Goal: Transaction & Acquisition: Book appointment/travel/reservation

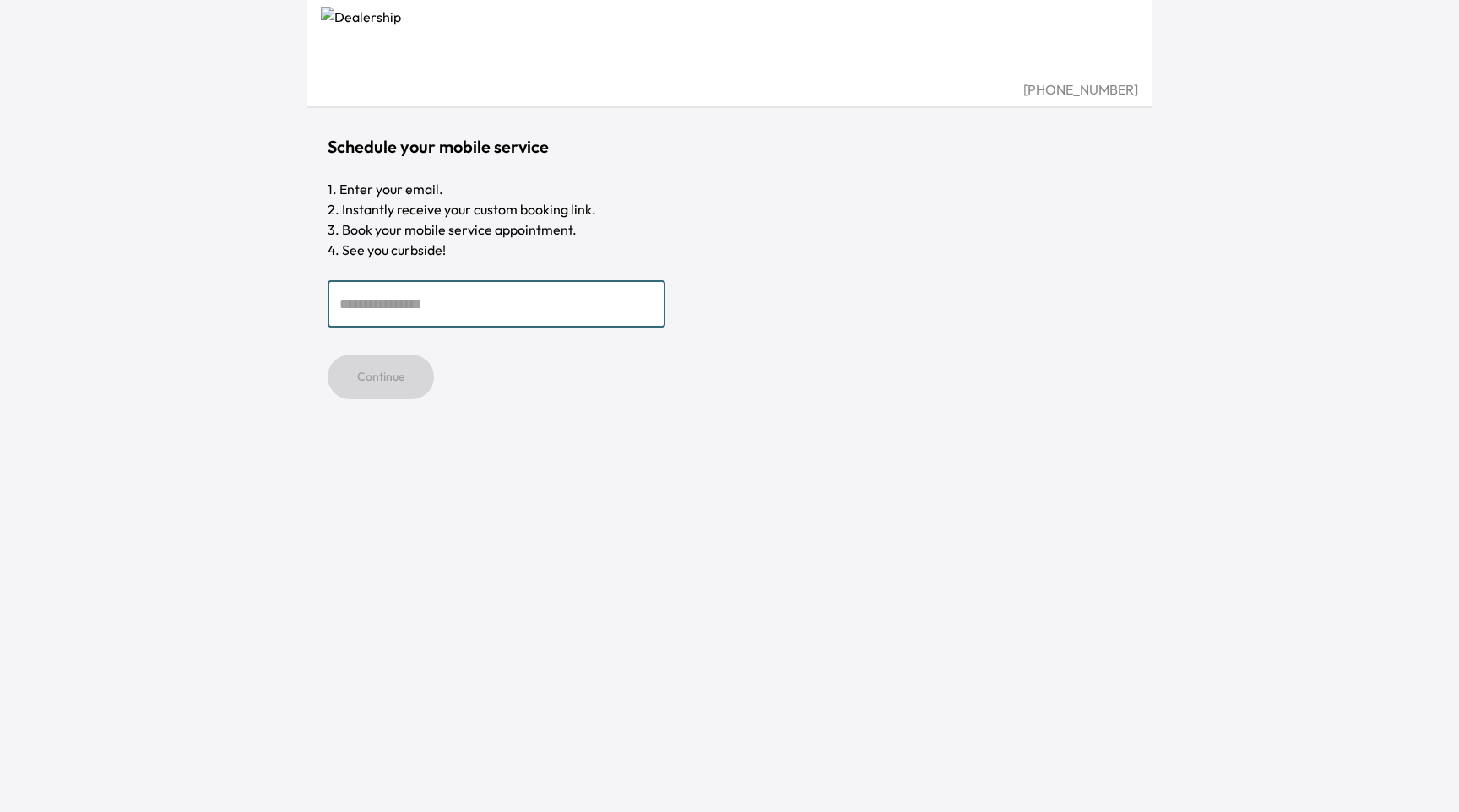
click at [438, 305] on input "email" at bounding box center [496, 304] width 338 height 48
type input "**********"
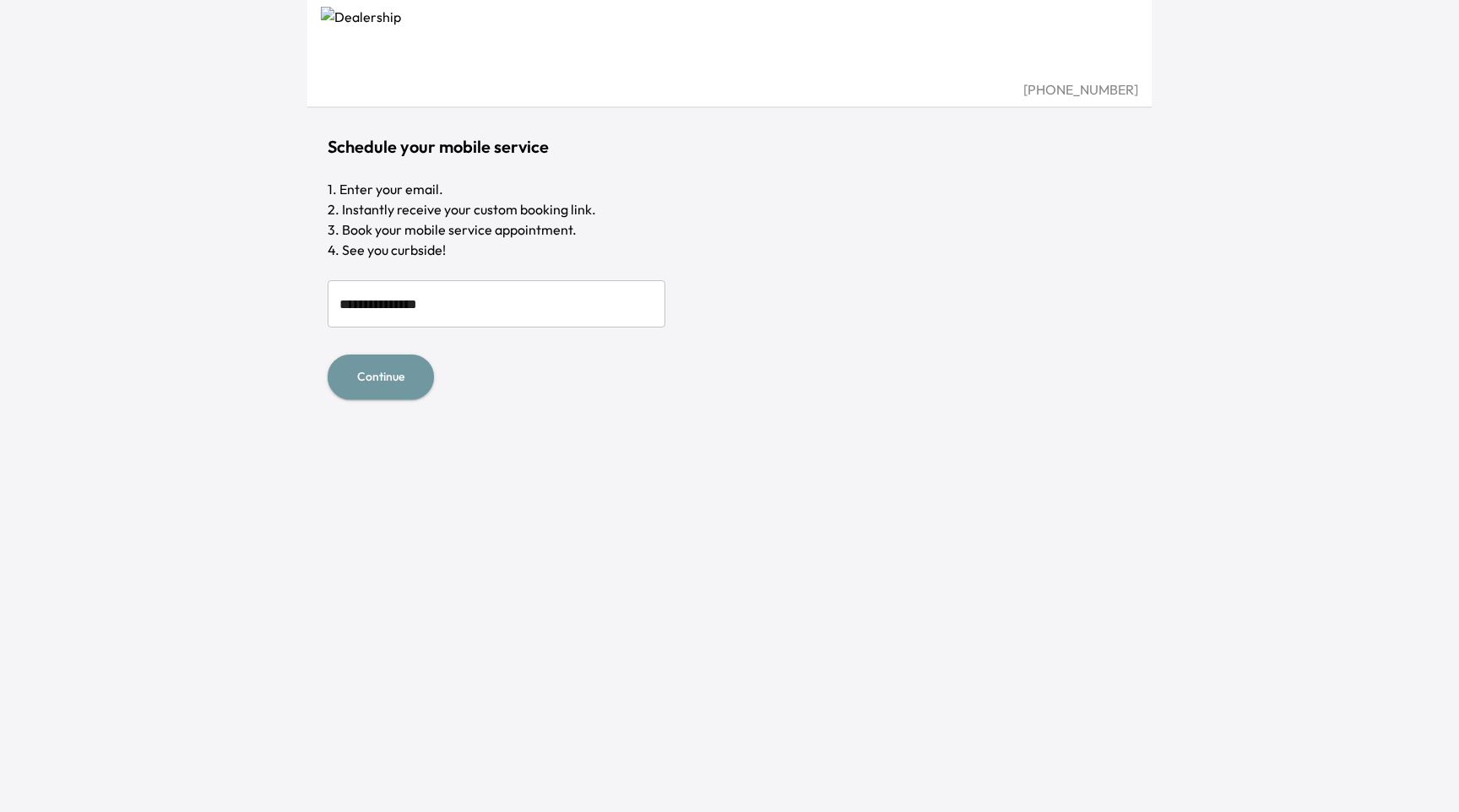
click at [366, 375] on button "Continue" at bounding box center [381, 376] width 107 height 45
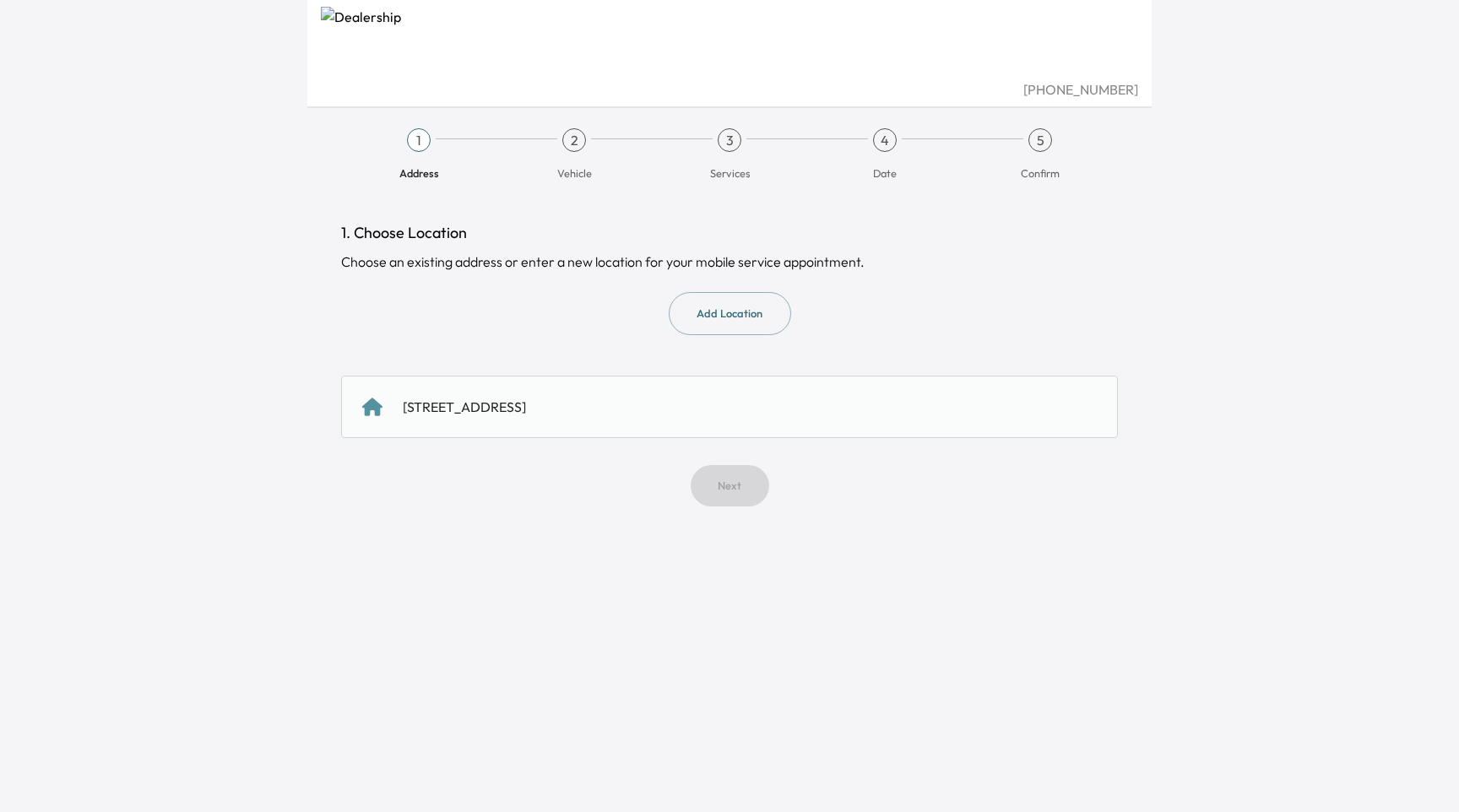
click at [706, 420] on div "6185 Retail Rd, Dallas, TX 75231, USA" at bounding box center [729, 406] width 776 height 63
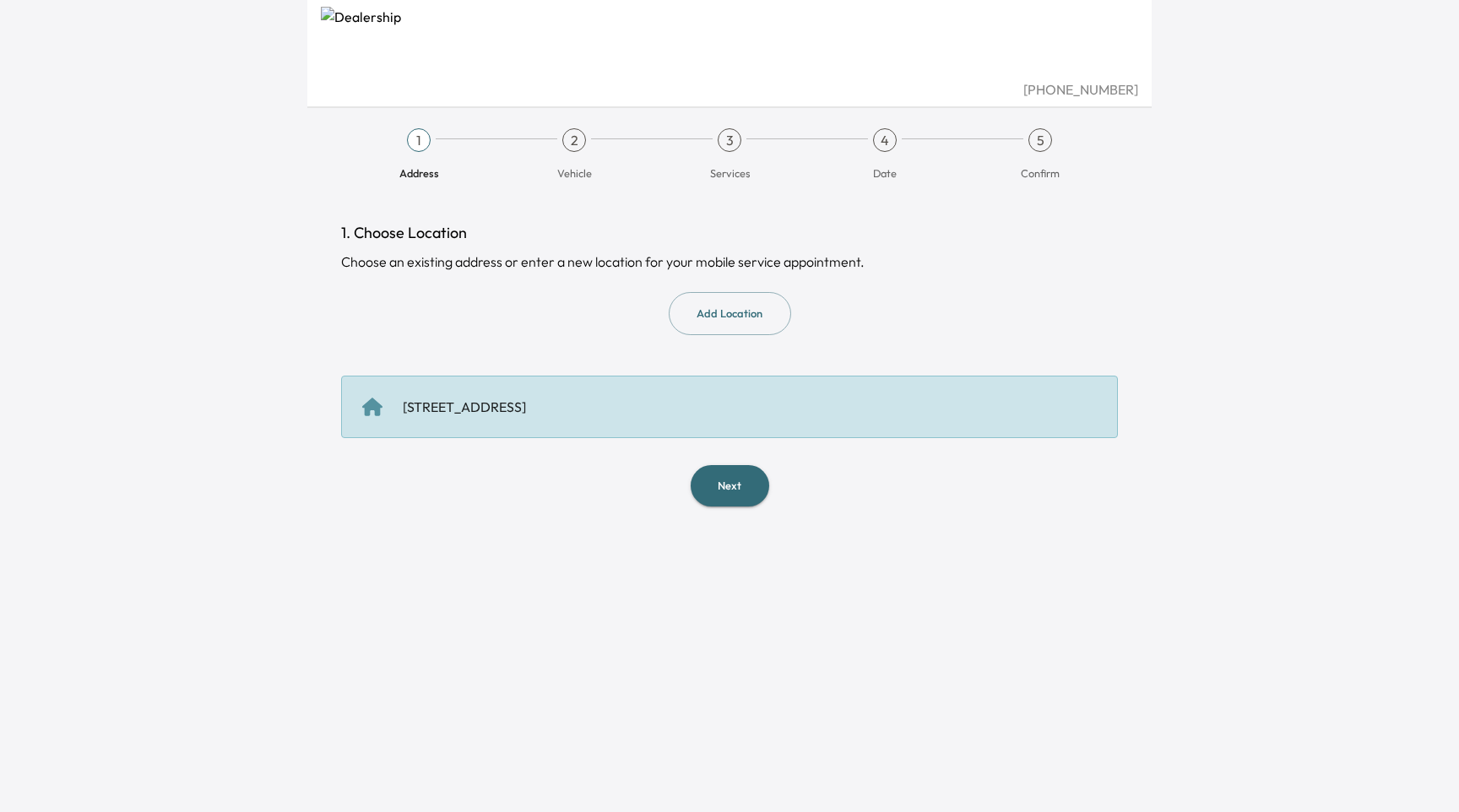
click at [754, 480] on button "Next" at bounding box center [730, 485] width 78 height 41
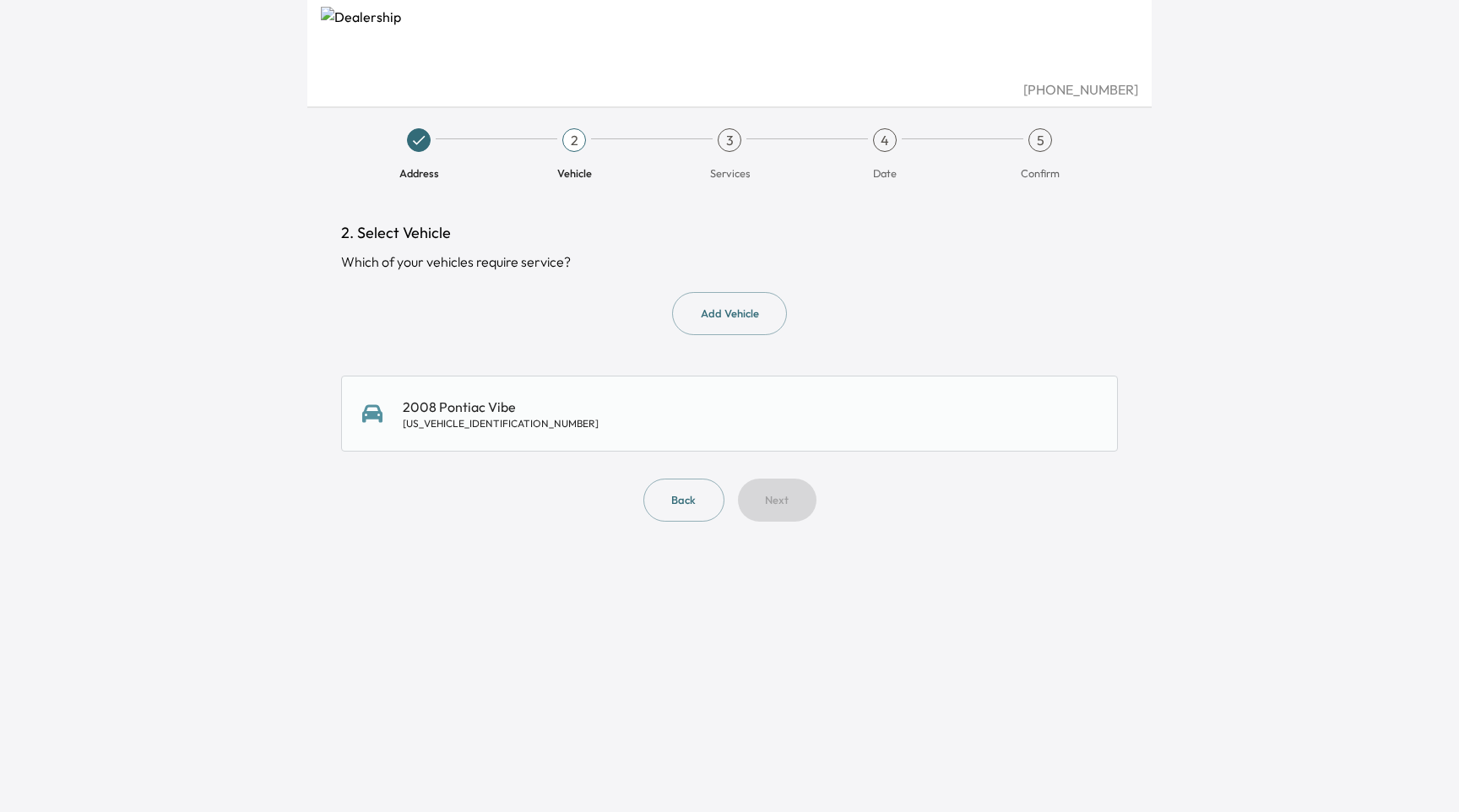
click at [849, 406] on div "2008 Pontiac Vibe 5Y2SL67818Z418461" at bounding box center [729, 413] width 734 height 33
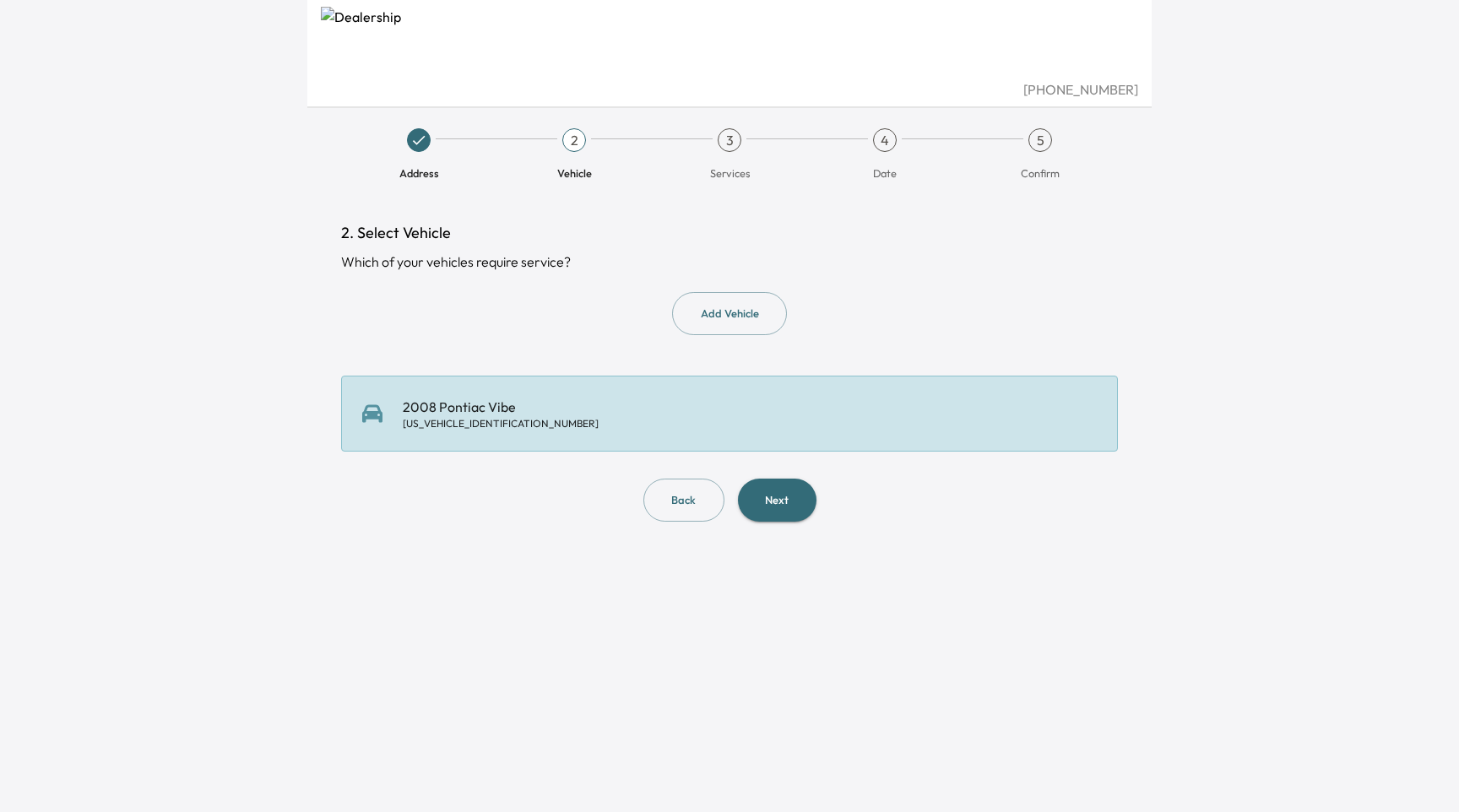
click at [791, 500] on button "Next" at bounding box center [777, 500] width 78 height 43
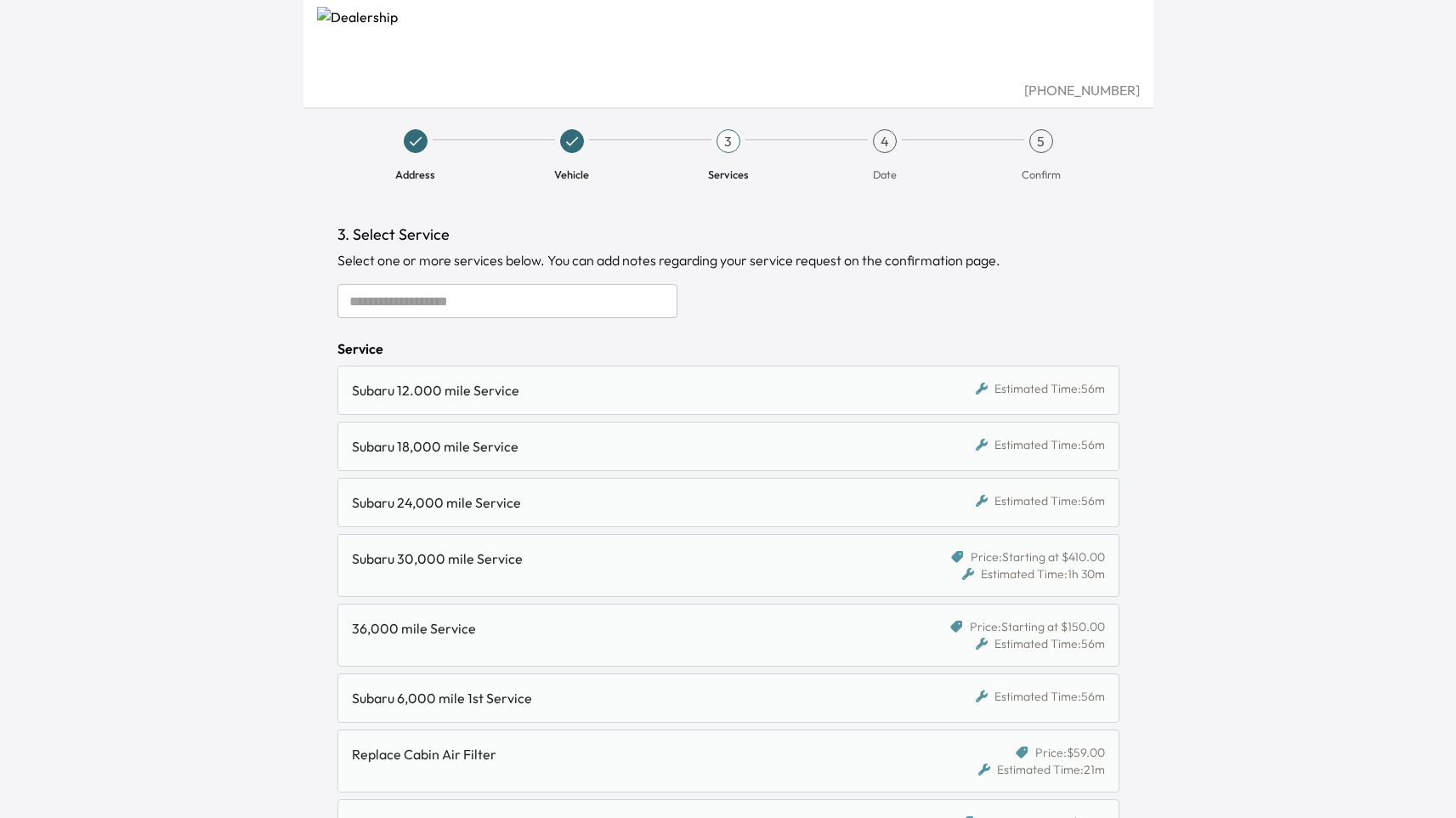
click at [651, 564] on div "Subaru 30,000 mile Service" at bounding box center [627, 558] width 552 height 20
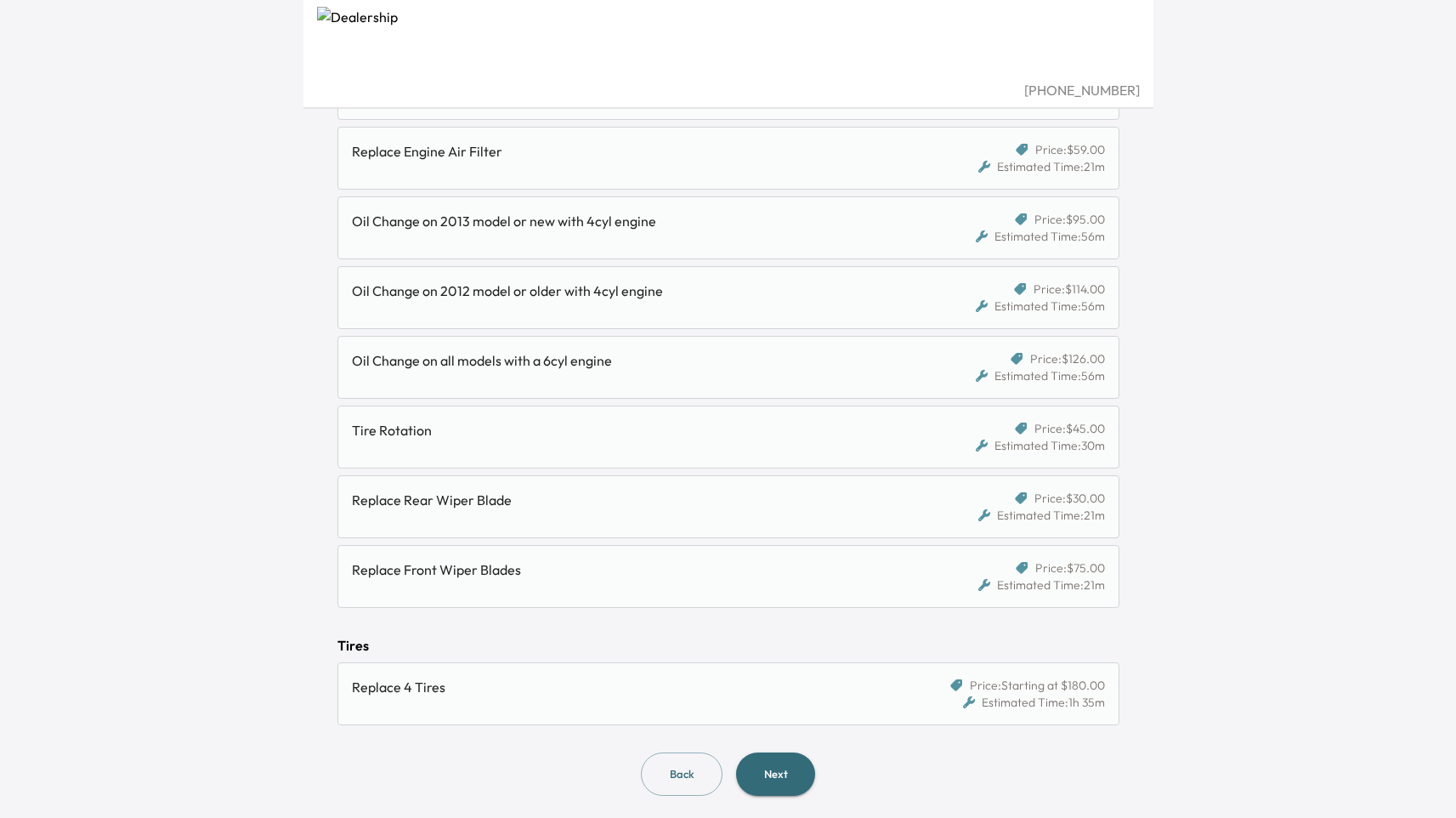
scroll to position [817, 0]
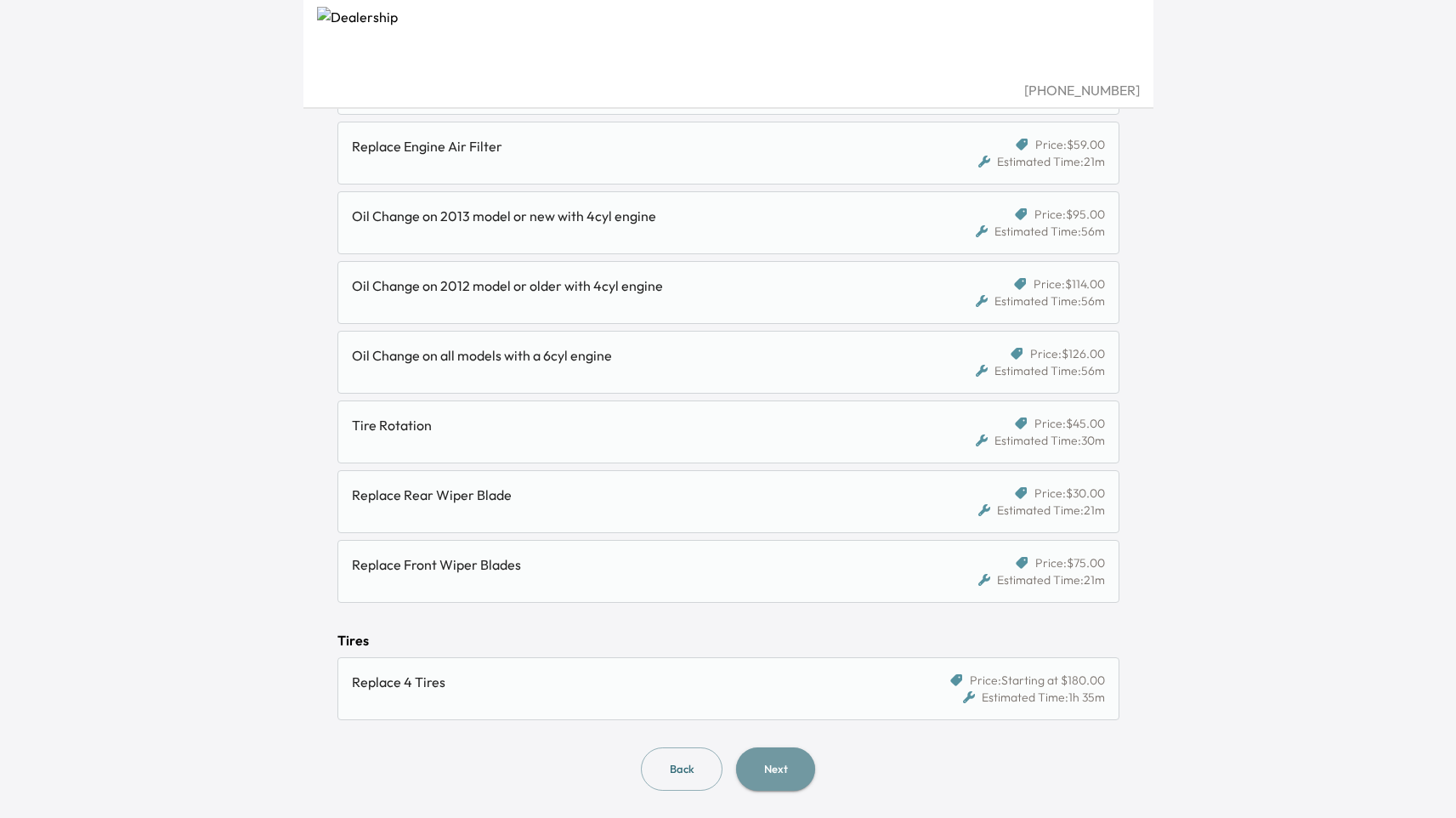
click at [805, 774] on button "Next" at bounding box center [776, 768] width 79 height 43
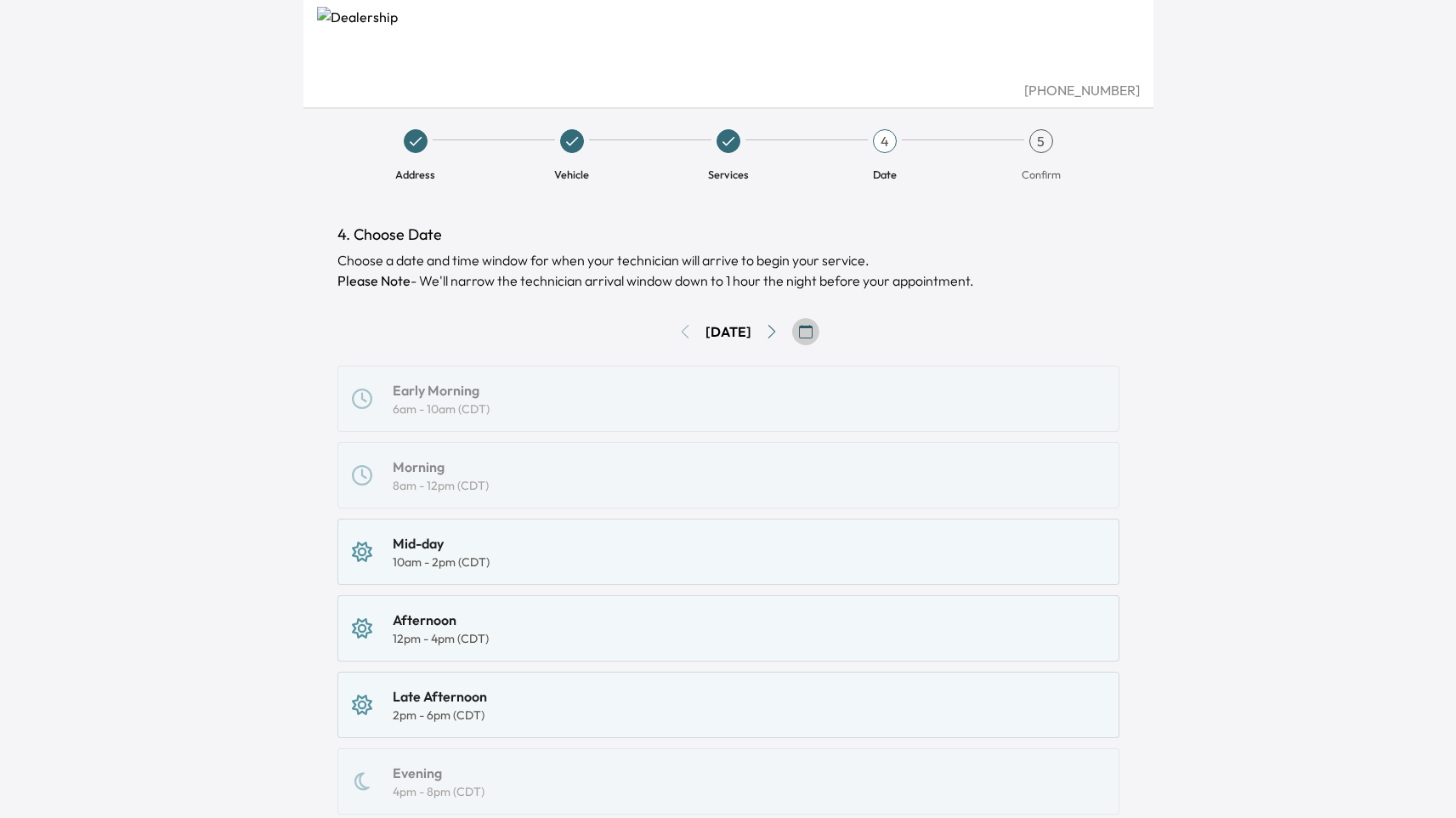
click at [811, 339] on button "button" at bounding box center [806, 332] width 27 height 27
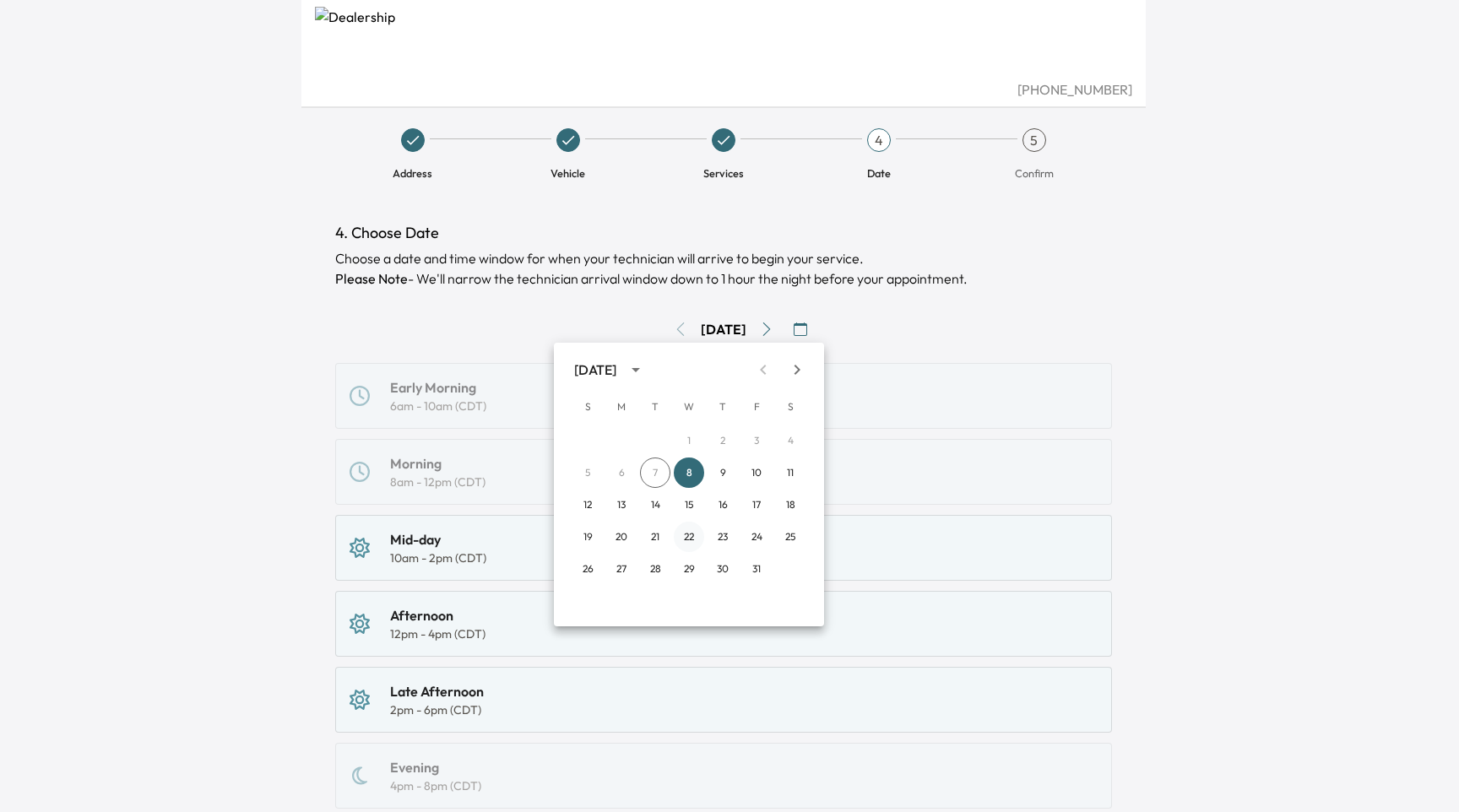
click at [691, 538] on button "22" at bounding box center [689, 537] width 30 height 30
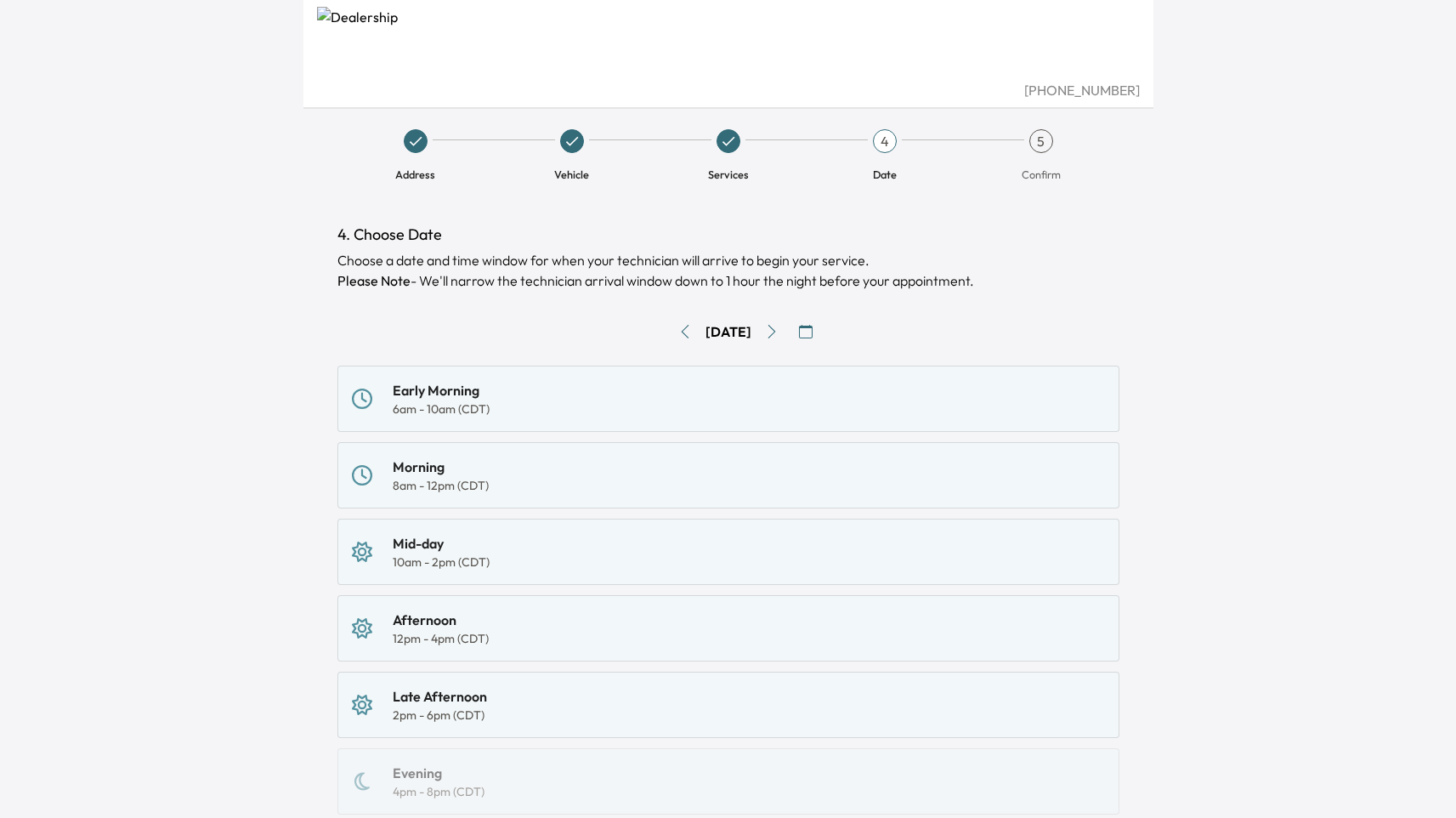
click at [516, 636] on div "Afternoon 12pm - 4pm (CDT)" at bounding box center [728, 628] width 753 height 37
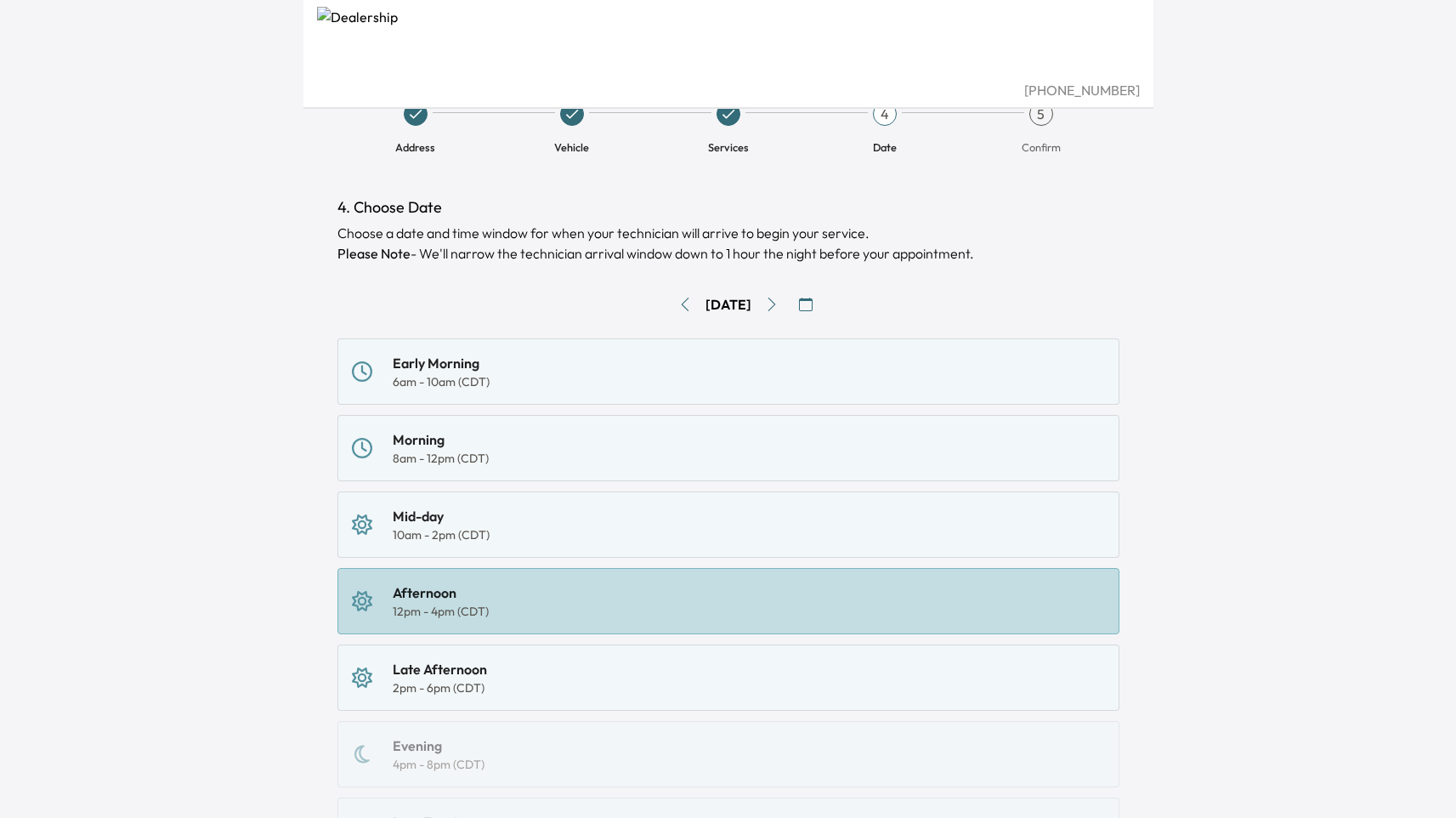
scroll to position [138, 0]
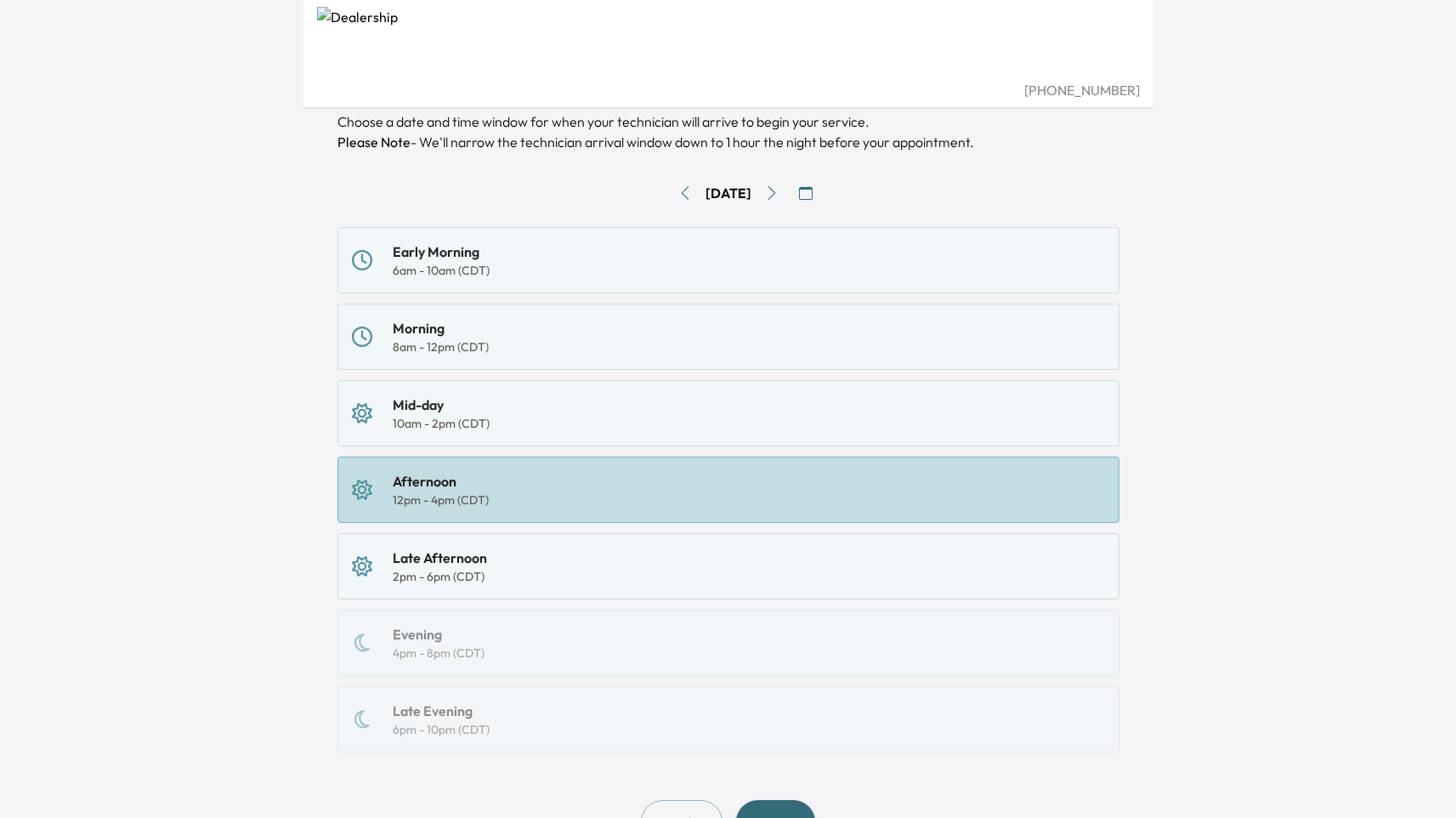
click at [786, 811] on button "Next" at bounding box center [776, 821] width 79 height 43
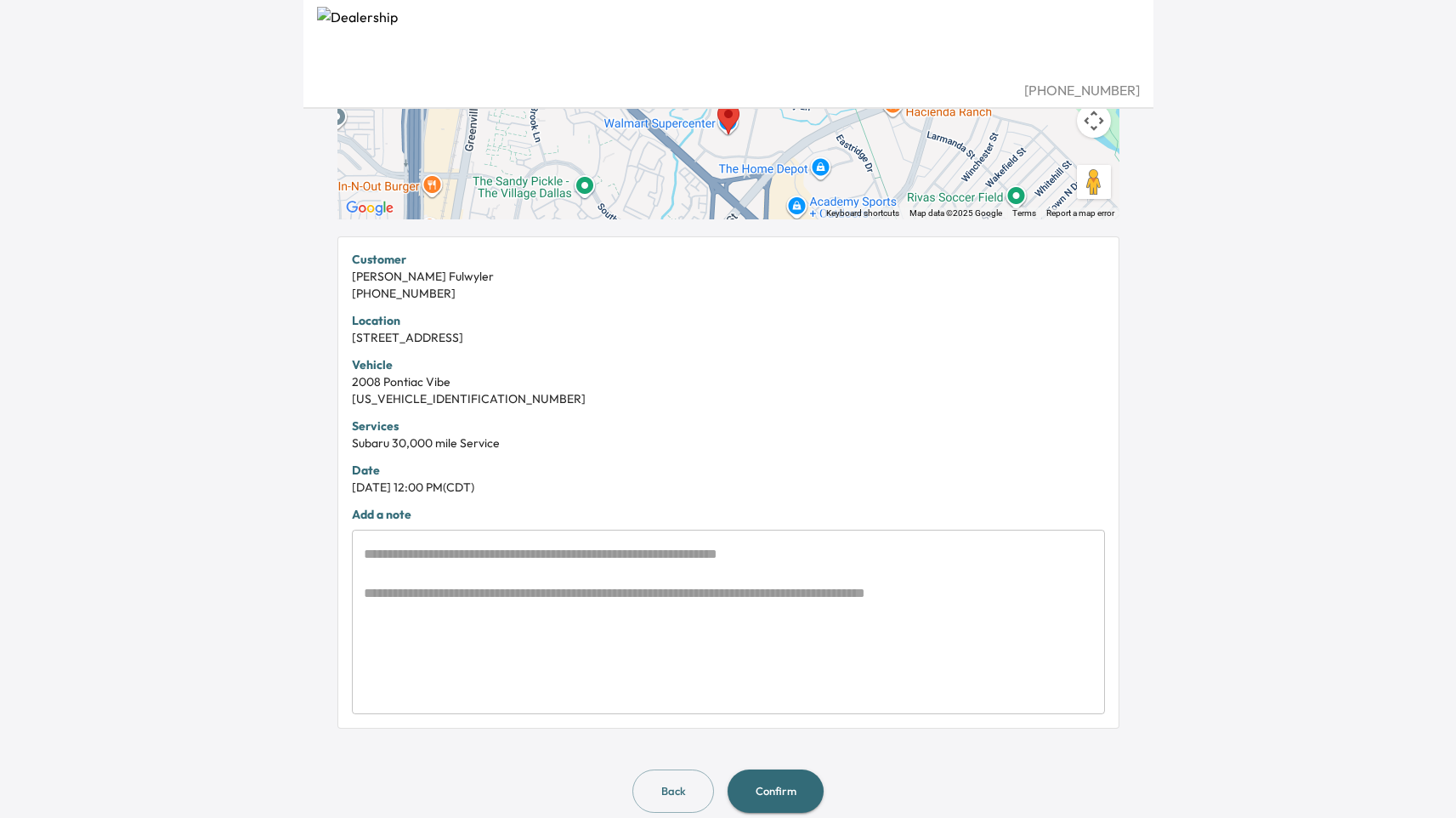
scroll to position [260, 0]
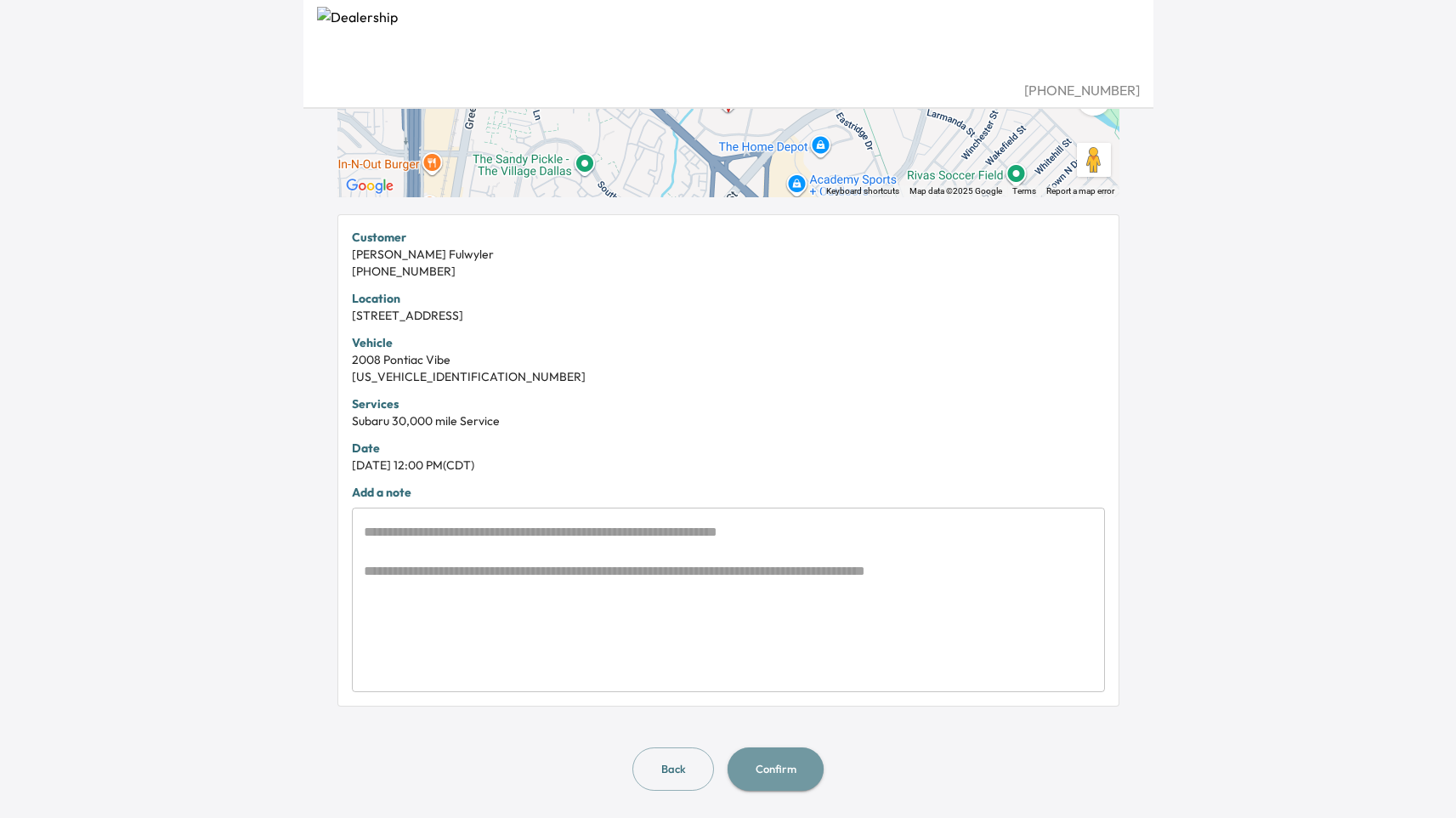
click at [779, 773] on button "Confirm" at bounding box center [776, 768] width 96 height 43
